Goal: Task Accomplishment & Management: Use online tool/utility

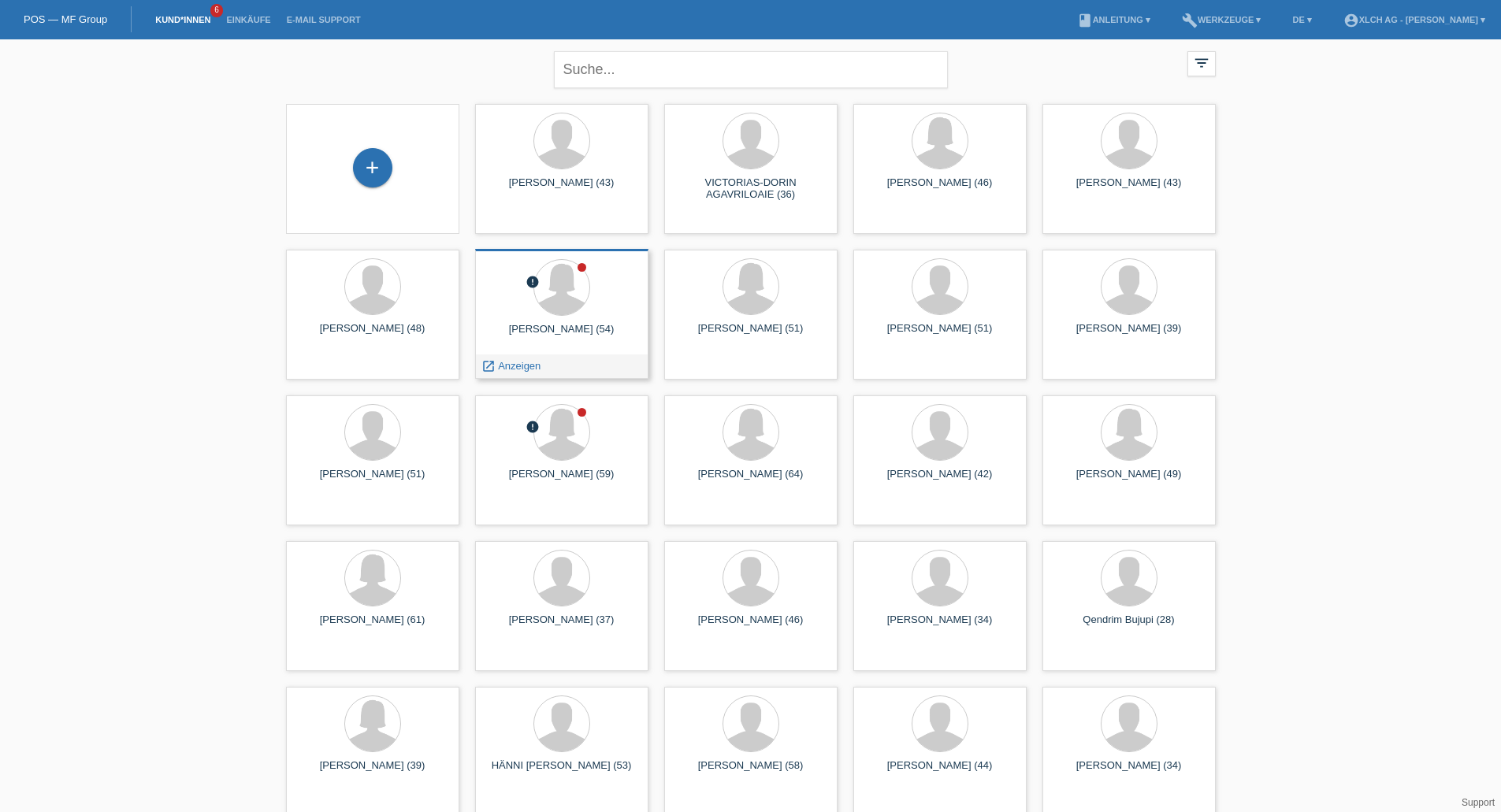
click at [535, 308] on div at bounding box center [562, 288] width 148 height 59
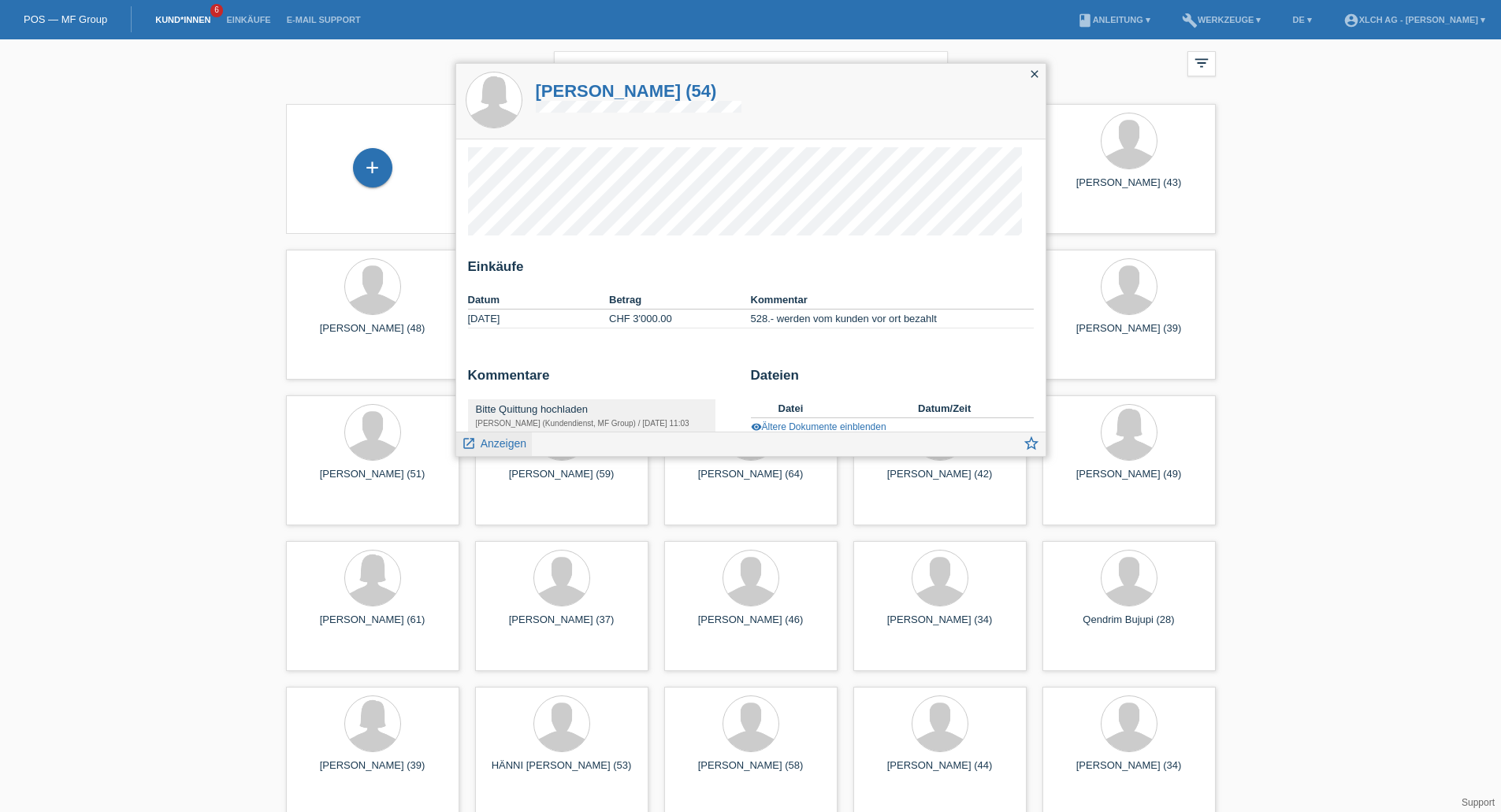
click at [521, 442] on span "Anzeigen" at bounding box center [504, 443] width 46 height 13
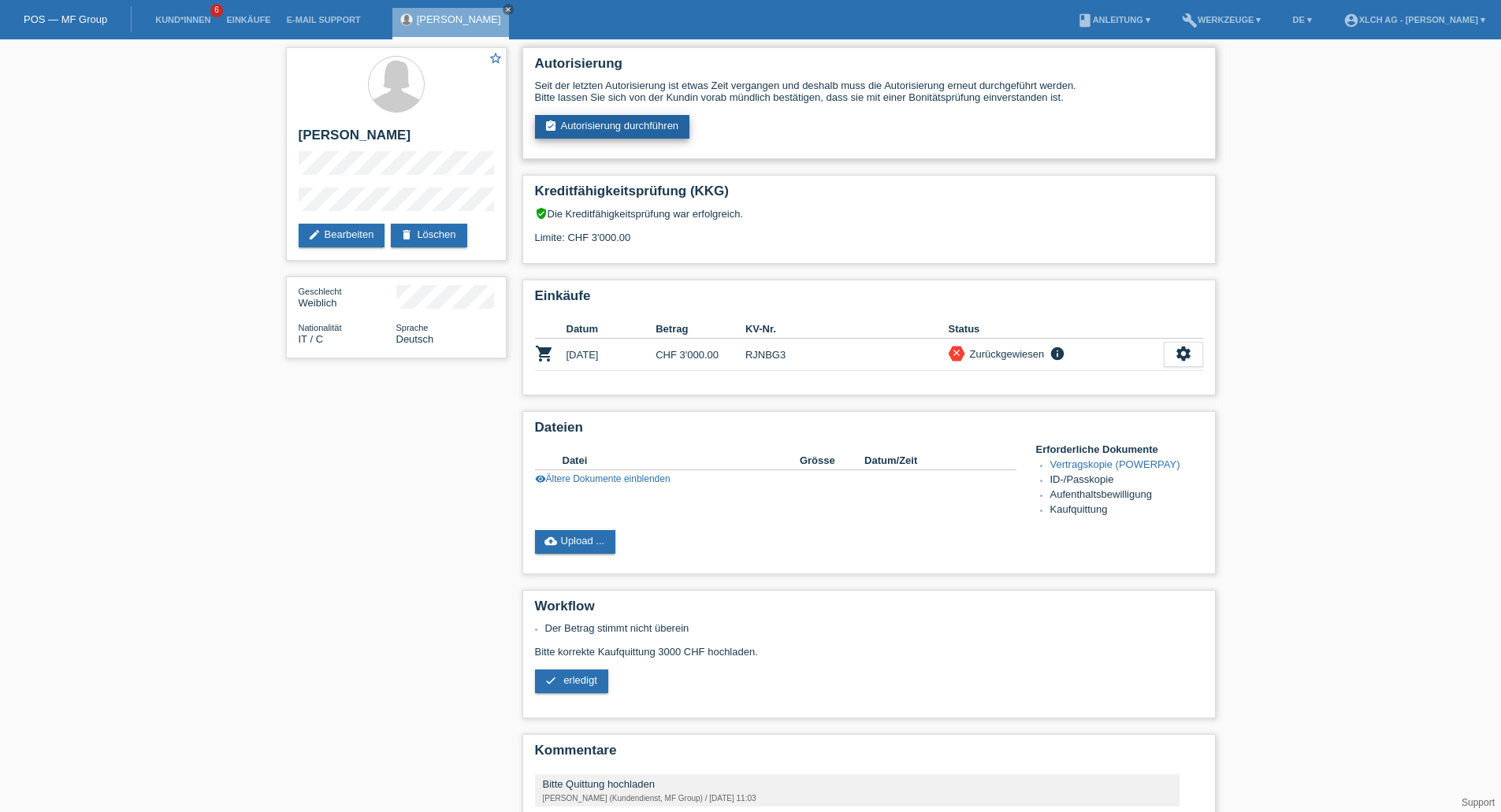
click at [649, 131] on link "assignment_turned_in Autorisierung durchführen" at bounding box center [612, 127] width 155 height 24
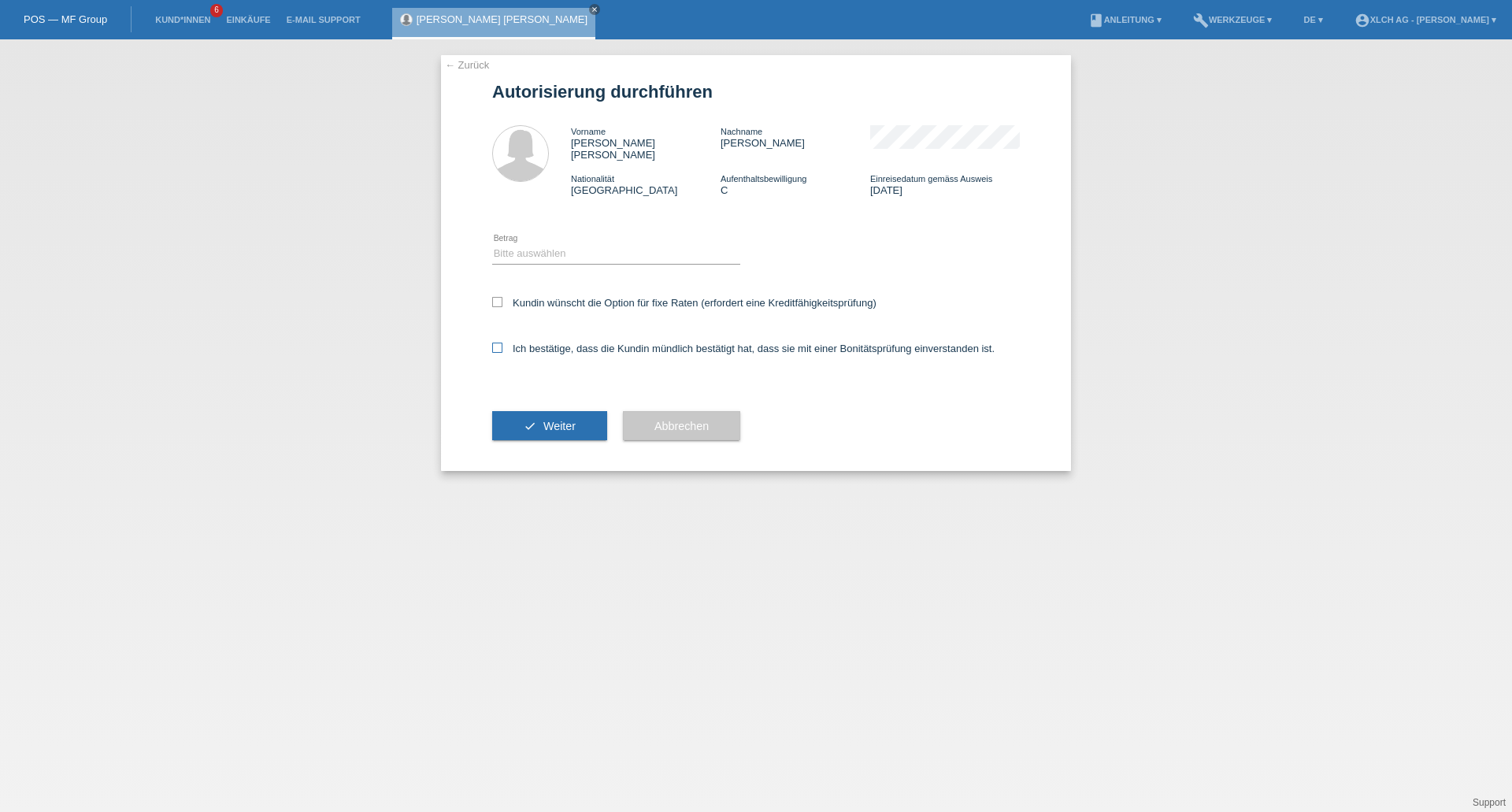
click at [496, 343] on icon at bounding box center [497, 348] width 10 height 10
click at [496, 343] on input "Ich bestätige, dass die Kundin mündlich bestätigt hat, dass sie mit einer Bonit…" at bounding box center [497, 348] width 10 height 10
checkbox input "true"
click at [562, 244] on select "Bitte auswählen CHF 1.00 - CHF 499.00 CHF 500.00 - CHF 1'999.00 CHF 2'000.00 - …" at bounding box center [616, 253] width 248 height 19
select select "3"
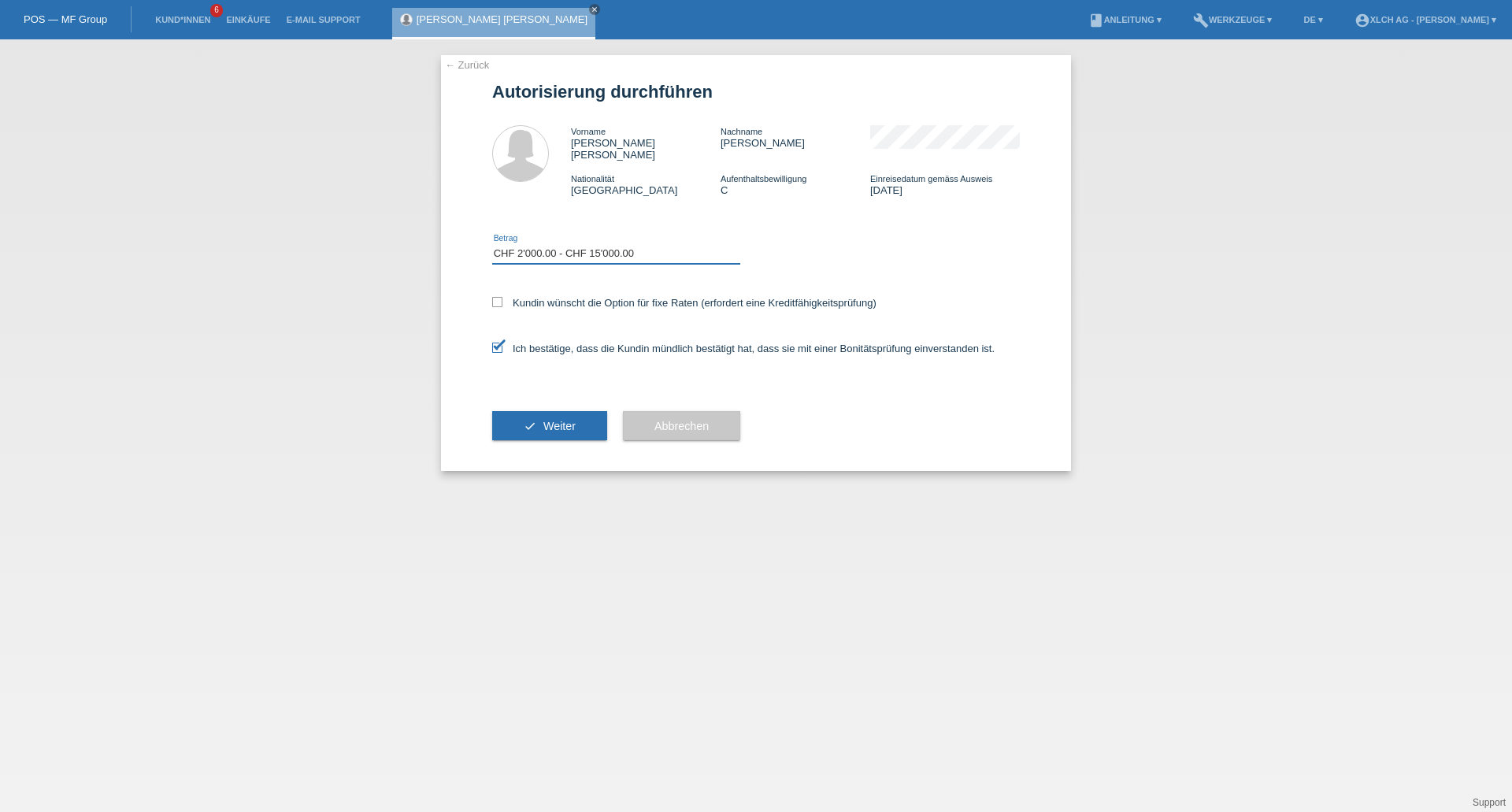
click at [492, 244] on select "Bitte auswählen CHF 1.00 - CHF 499.00 CHF 500.00 - CHF 1'999.00 CHF 2'000.00 - …" at bounding box center [616, 253] width 248 height 19
click at [555, 411] on button "check Weiter" at bounding box center [549, 426] width 115 height 30
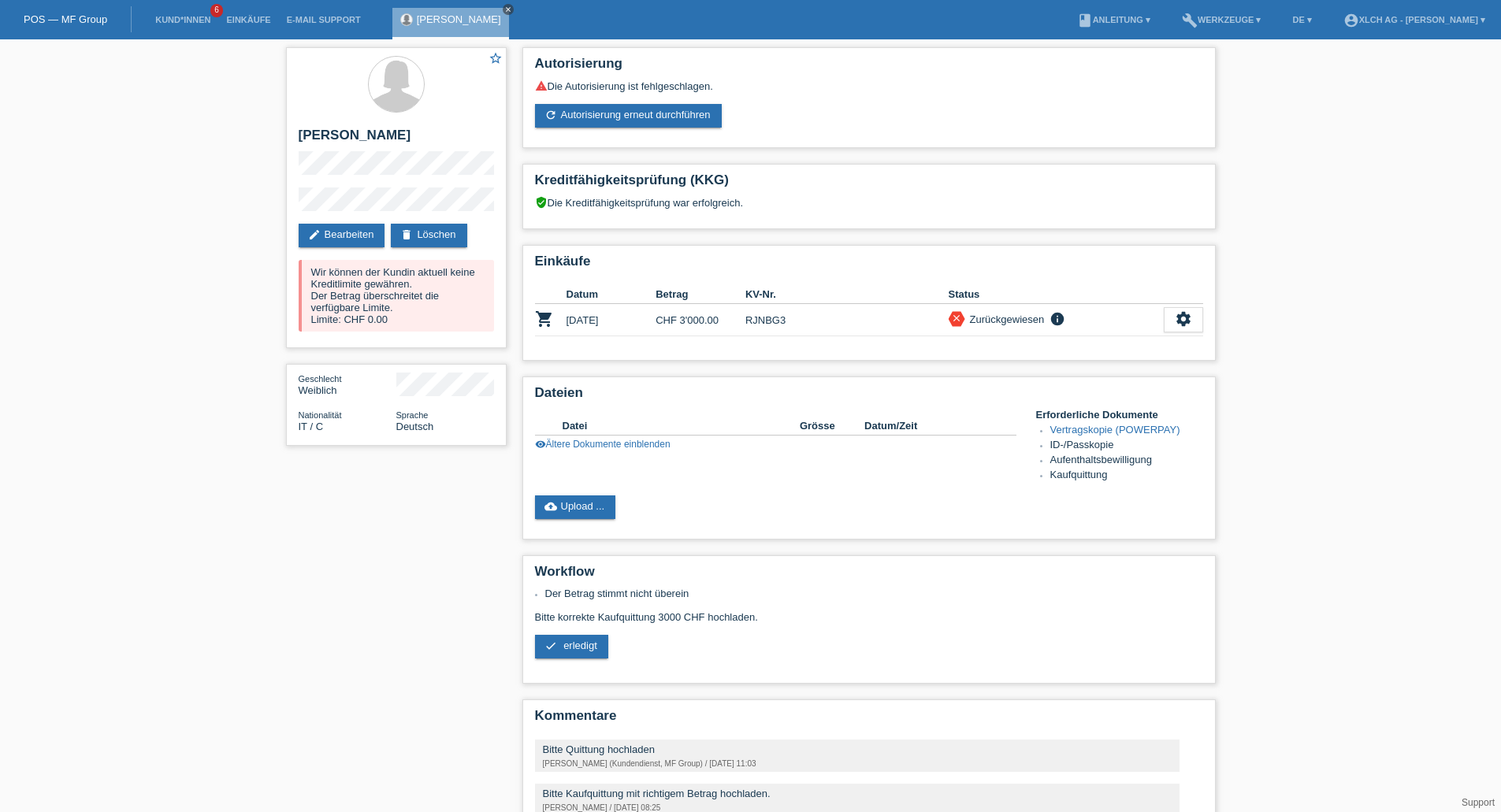
click at [513, 9] on icon "close" at bounding box center [509, 10] width 8 height 8
click at [204, 21] on link "Kund*innen" at bounding box center [182, 19] width 71 height 9
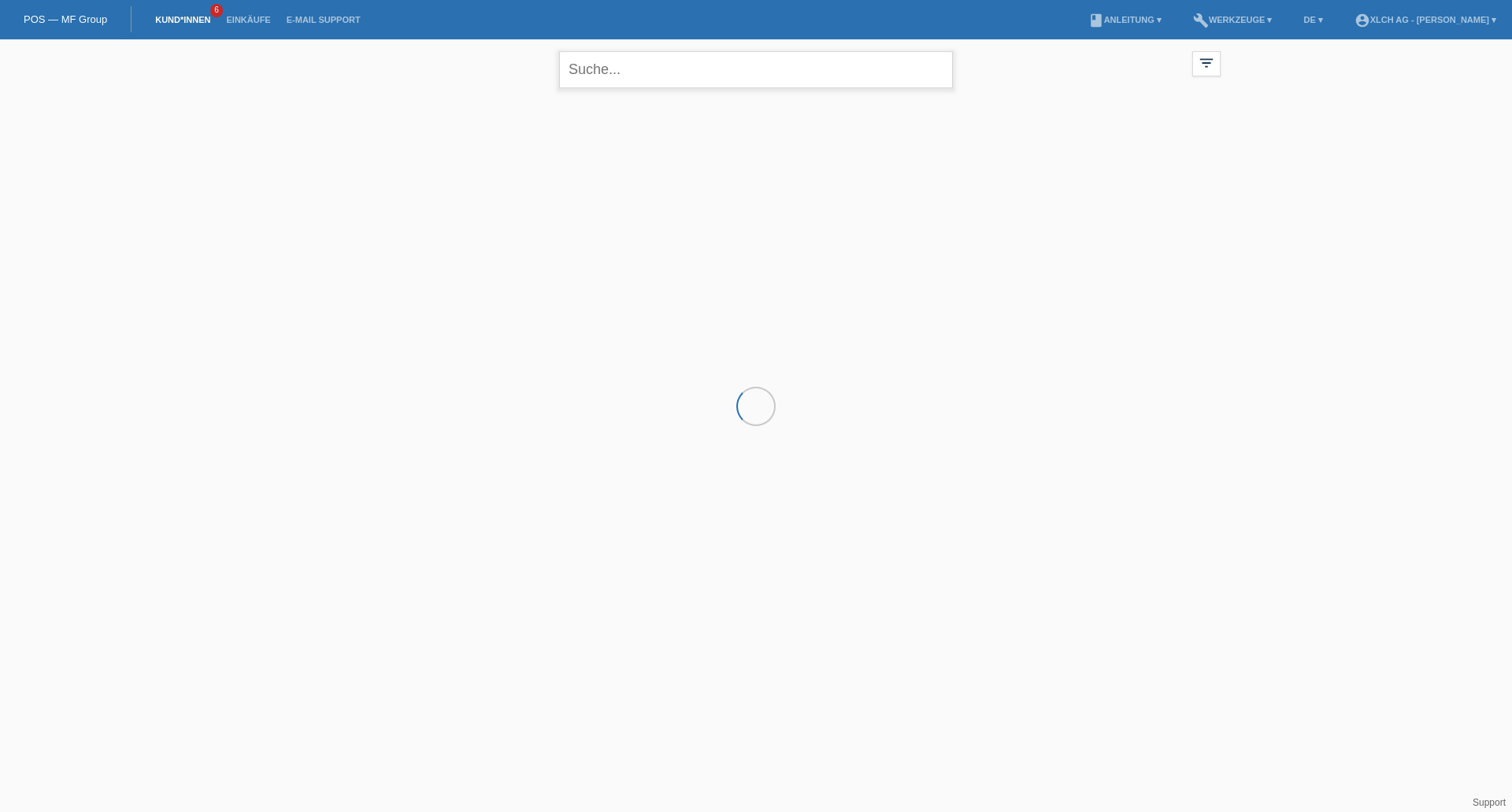
click at [618, 72] on input "text" at bounding box center [756, 69] width 393 height 37
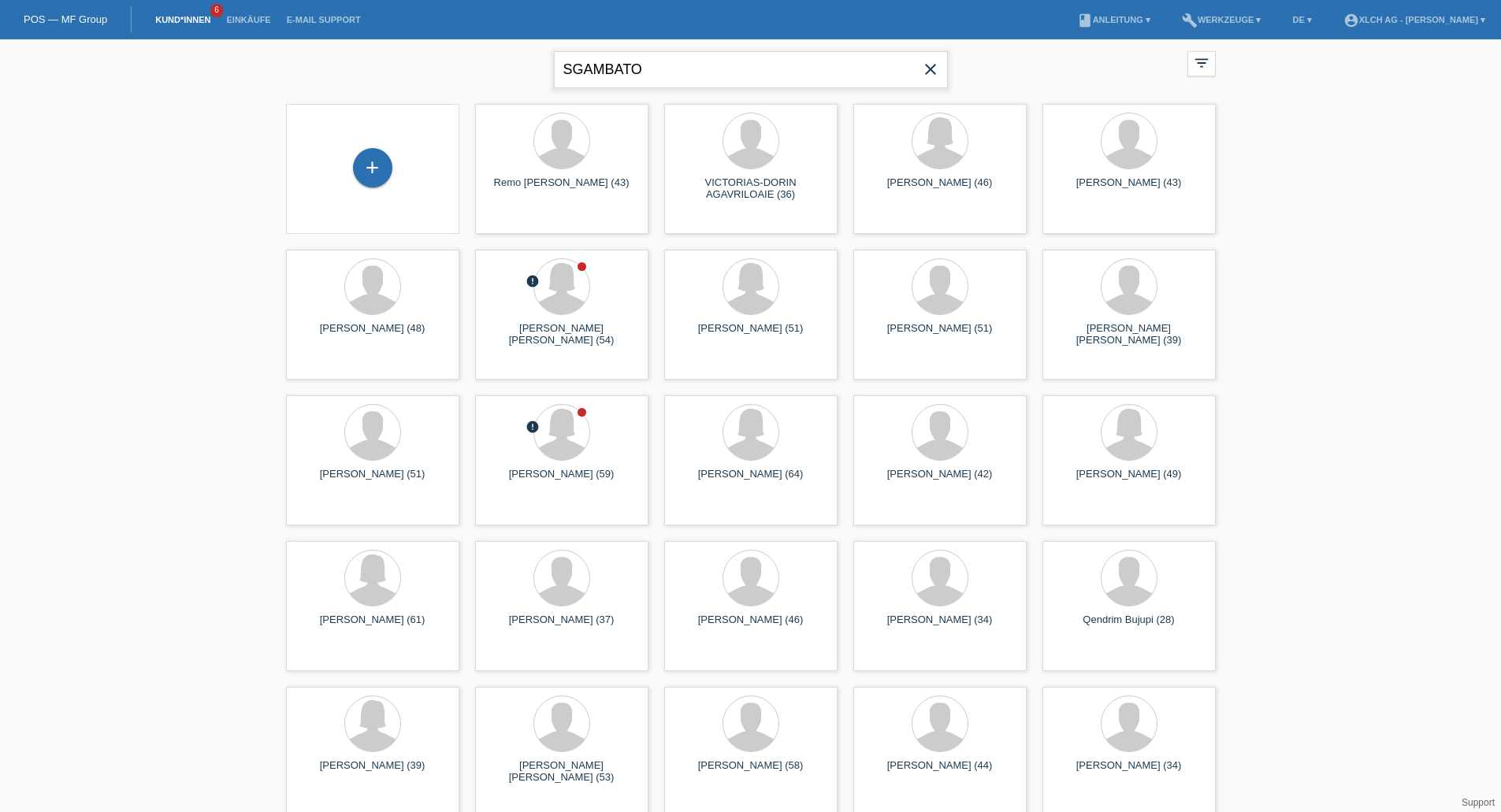
type input "SGAMBATO"
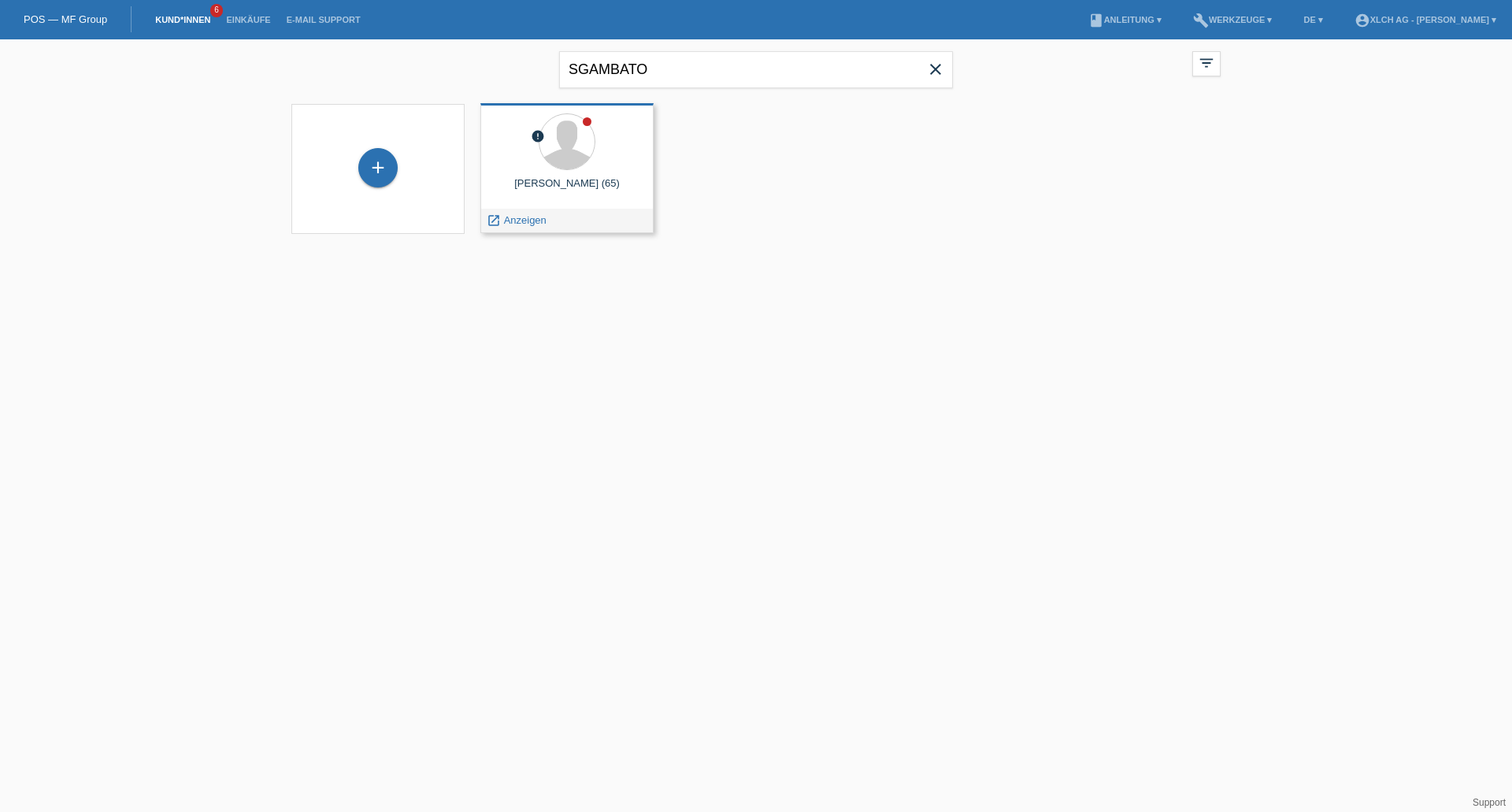
click at [542, 192] on div "[PERSON_NAME] (65)" at bounding box center [567, 189] width 148 height 25
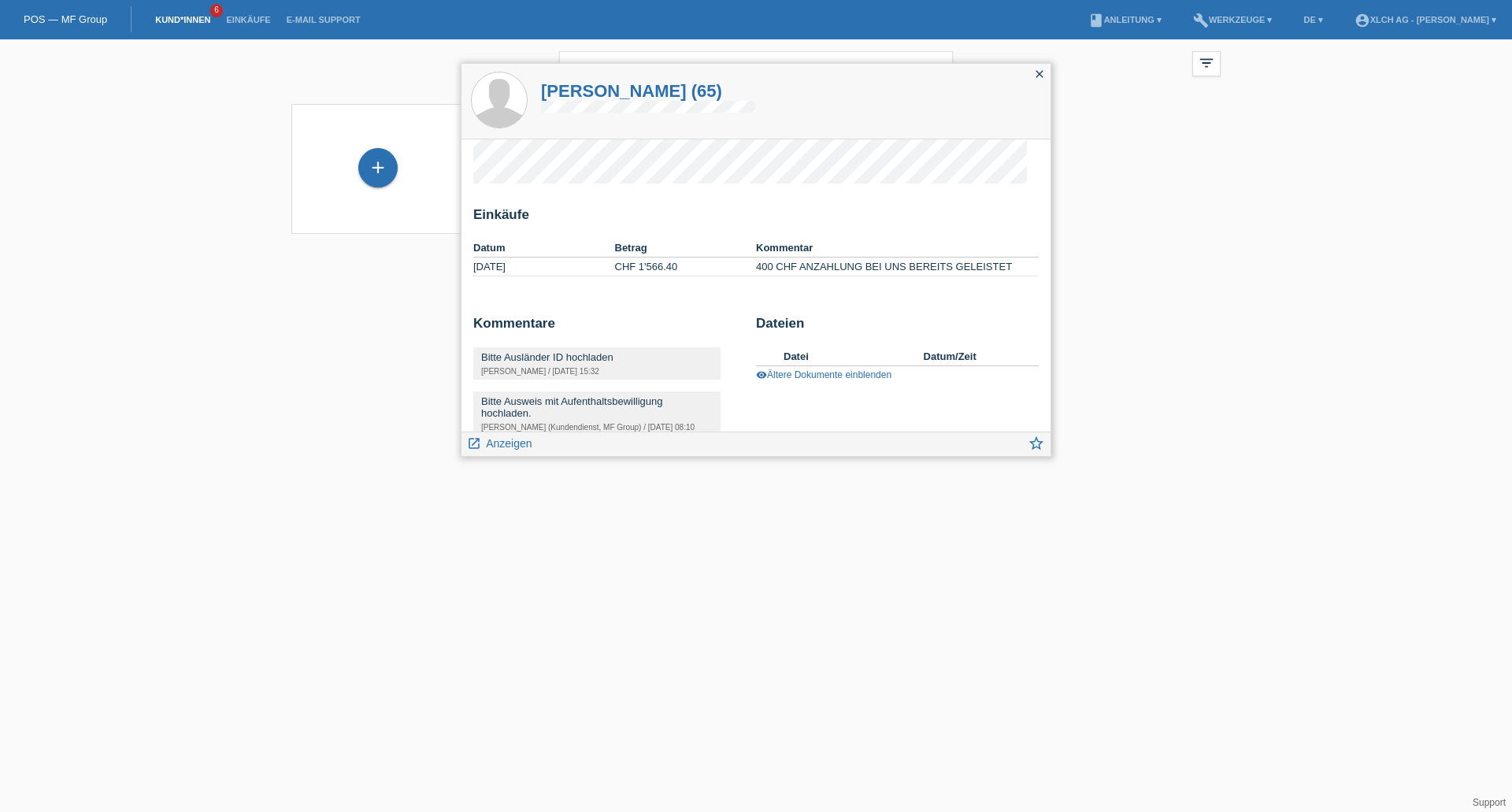
scroll to position [76, 0]
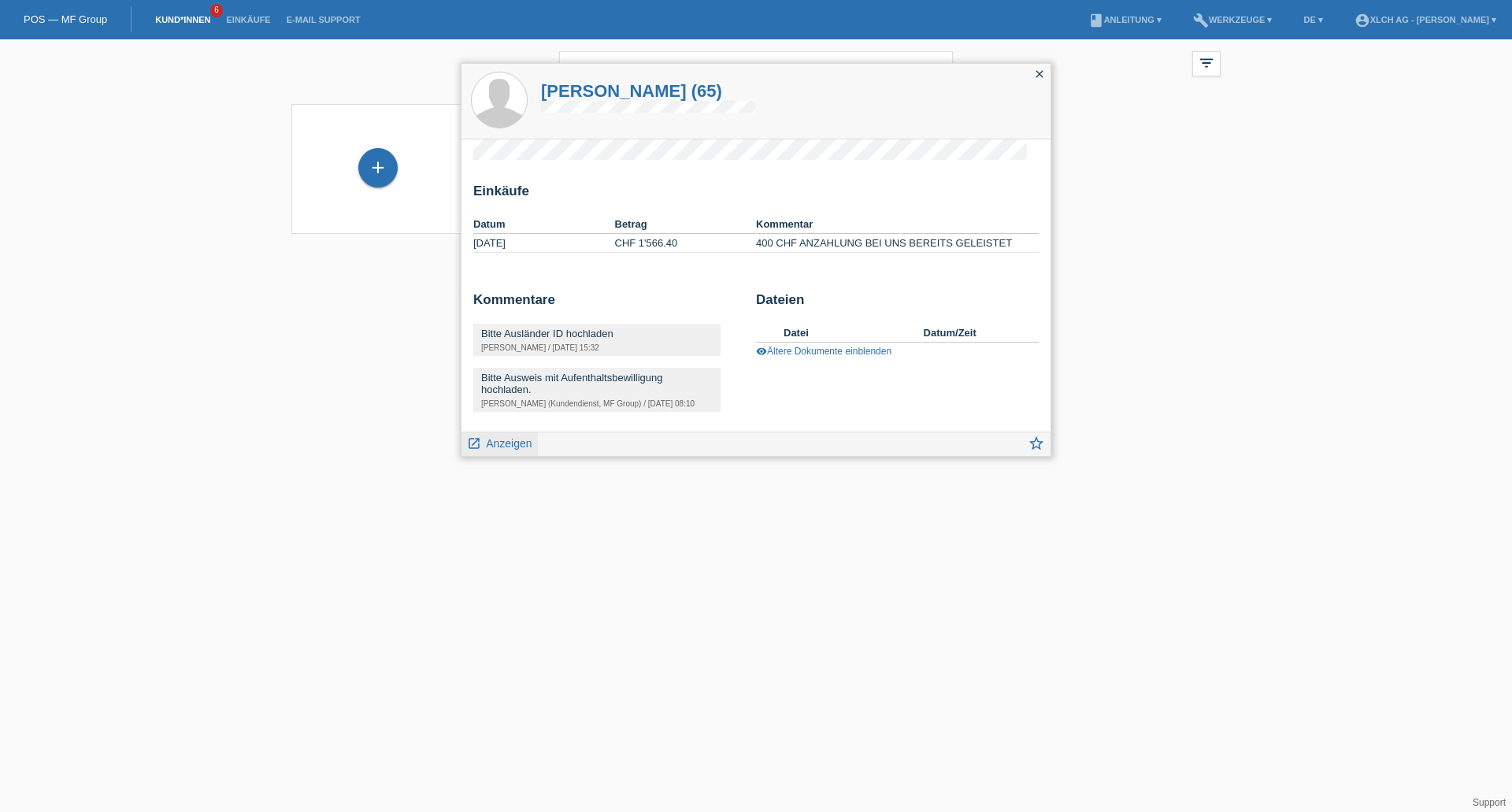
click at [509, 449] on link "launch Anzeigen" at bounding box center [499, 442] width 65 height 20
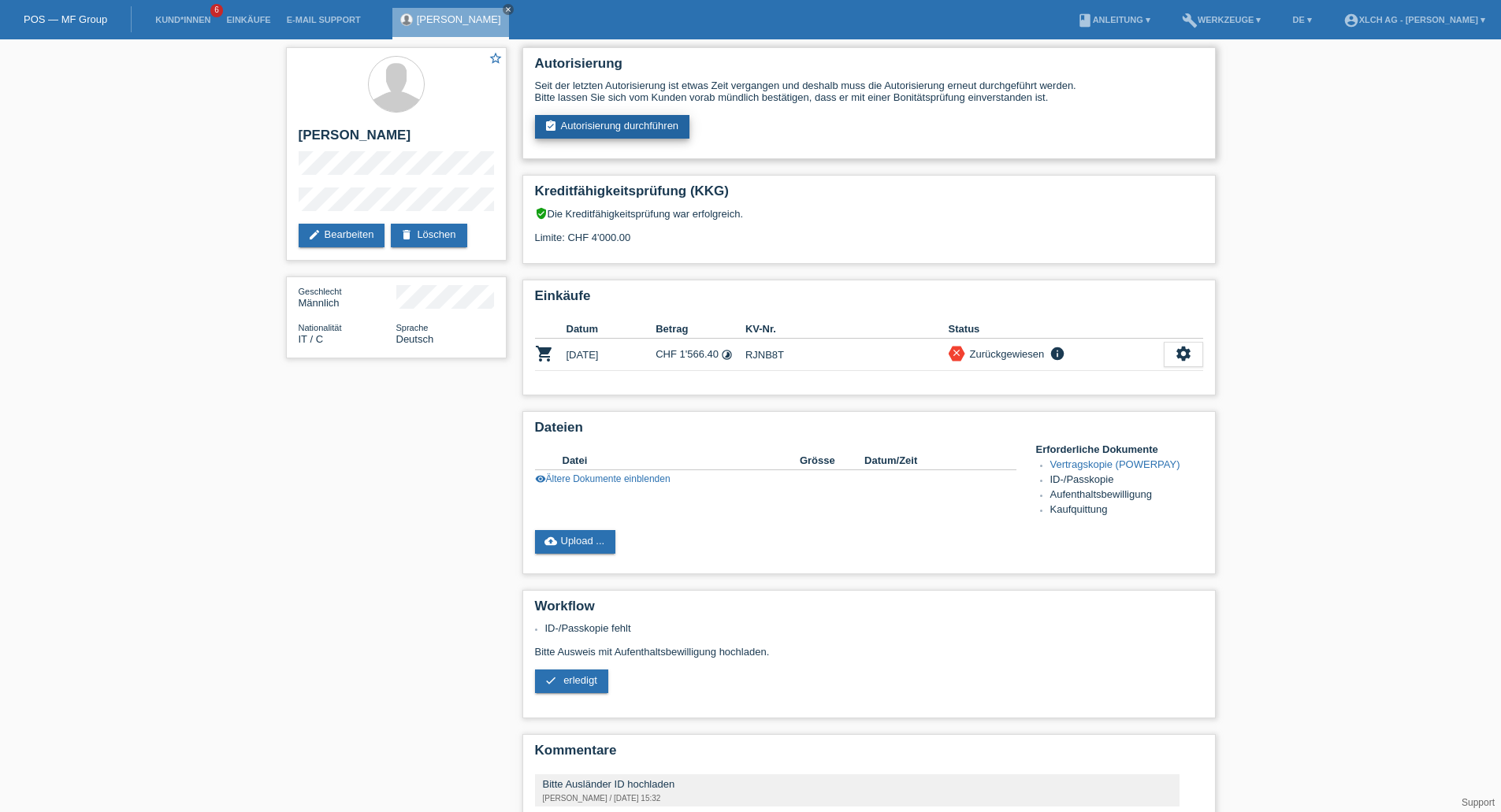
click at [639, 120] on link "assignment_turned_in Autorisierung durchführen" at bounding box center [612, 127] width 155 height 24
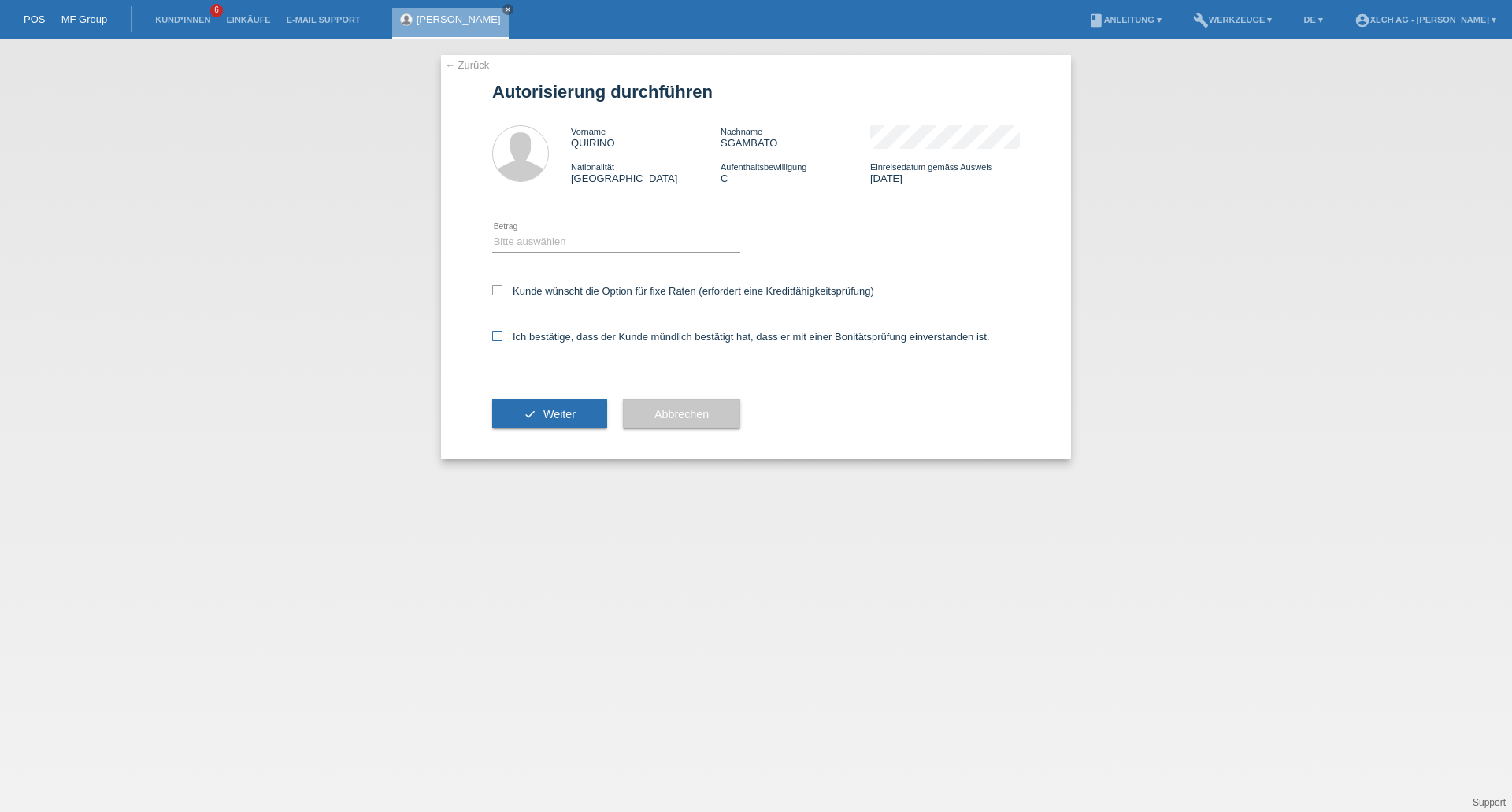
click at [508, 340] on label "Ich bestätige, dass der Kunde mündlich bestätigt hat, dass er mit einer Bonität…" at bounding box center [741, 337] width 497 height 12
click at [502, 340] on input "Ich bestätige, dass der Kunde mündlich bestätigt hat, dass er mit einer Bonität…" at bounding box center [497, 336] width 10 height 10
checkbox input "true"
click at [549, 405] on button "check Weiter" at bounding box center [549, 414] width 115 height 30
click at [559, 242] on select "Bitte auswählen CHF 1.00 - CHF 499.00 CHF 500.00 - CHF 1'999.00 CHF 2'000.00 - …" at bounding box center [616, 242] width 248 height 19
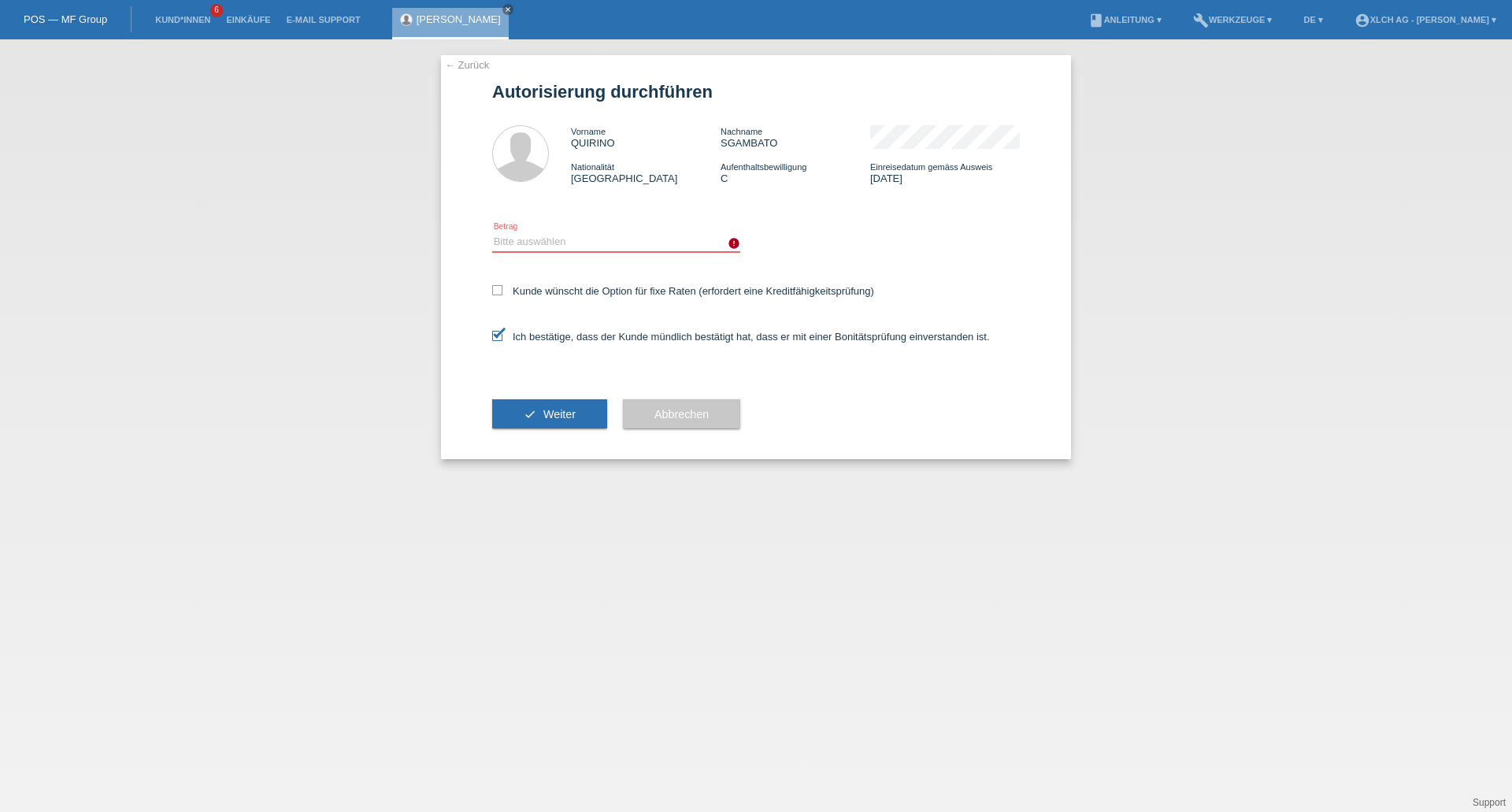
click at [532, 245] on select "Bitte auswählen CHF 1.00 - CHF 499.00 CHF 500.00 - CHF 1'999.00 CHF 2'000.00 - …" at bounding box center [616, 242] width 248 height 19
select select "3"
click at [492, 233] on select "Bitte auswählen CHF 1.00 - CHF 499.00 CHF 500.00 - CHF 1'999.00 CHF 2'000.00 - …" at bounding box center [616, 242] width 248 height 19
click at [554, 409] on span "Weiter" at bounding box center [559, 414] width 32 height 13
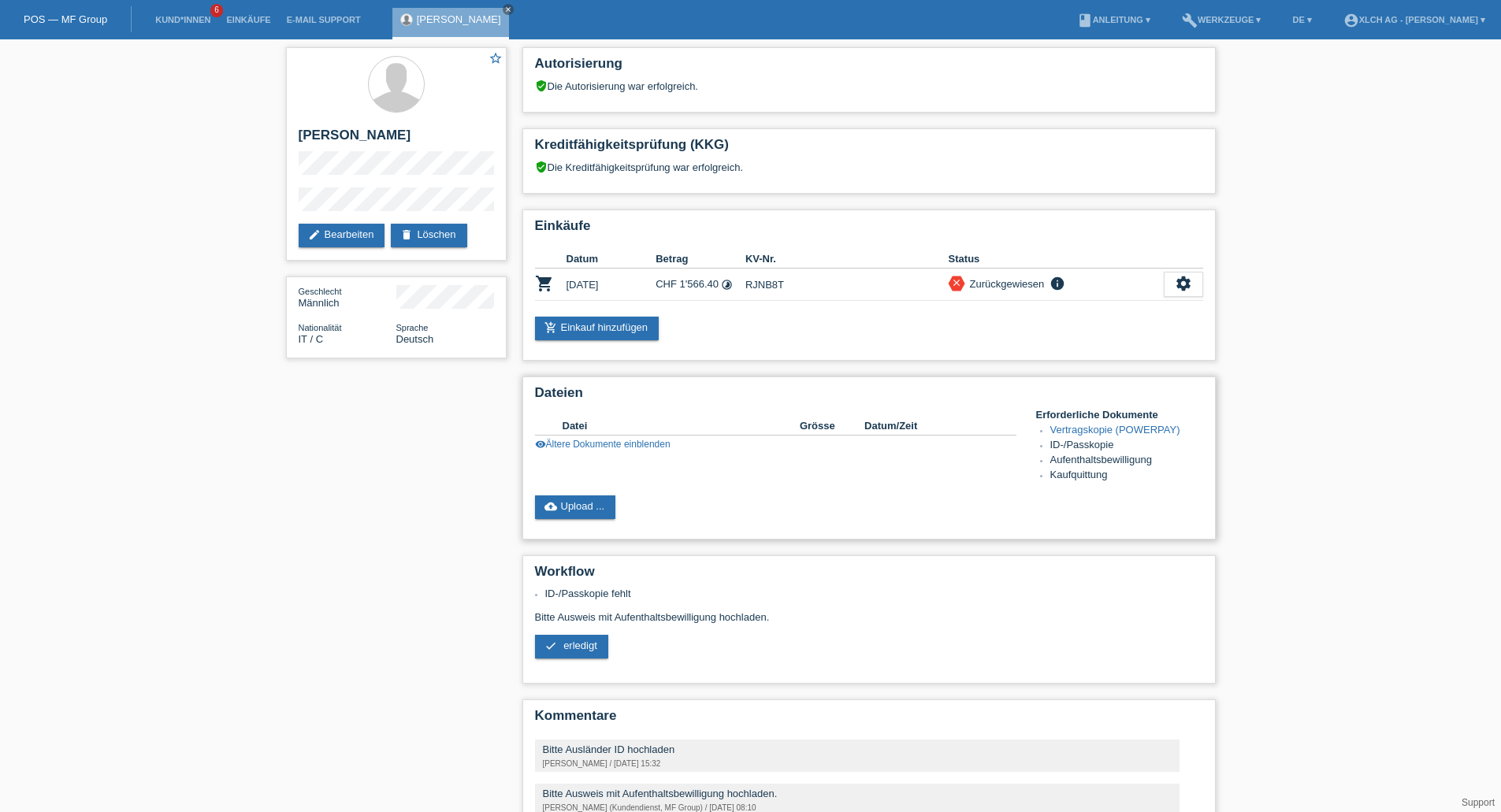
scroll to position [88, 0]
